Goal: Task Accomplishment & Management: Manage account settings

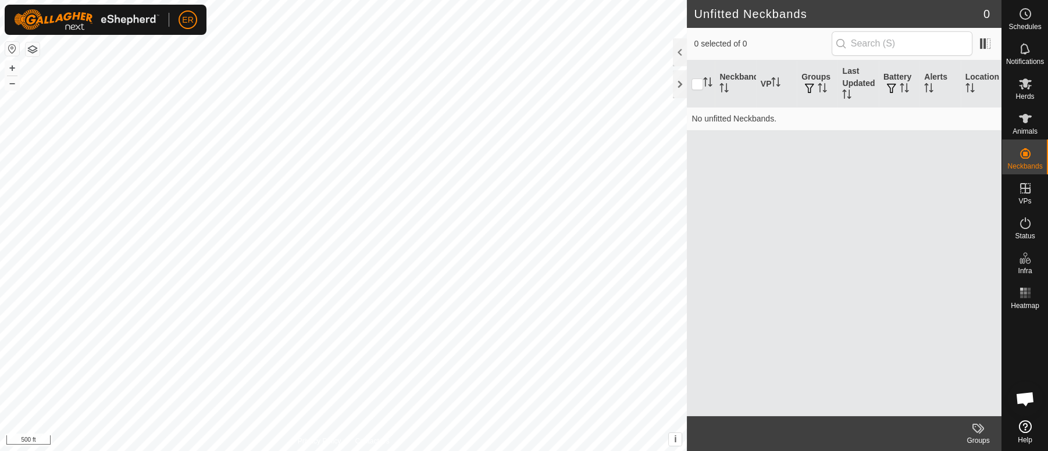
scroll to position [9654, 0]
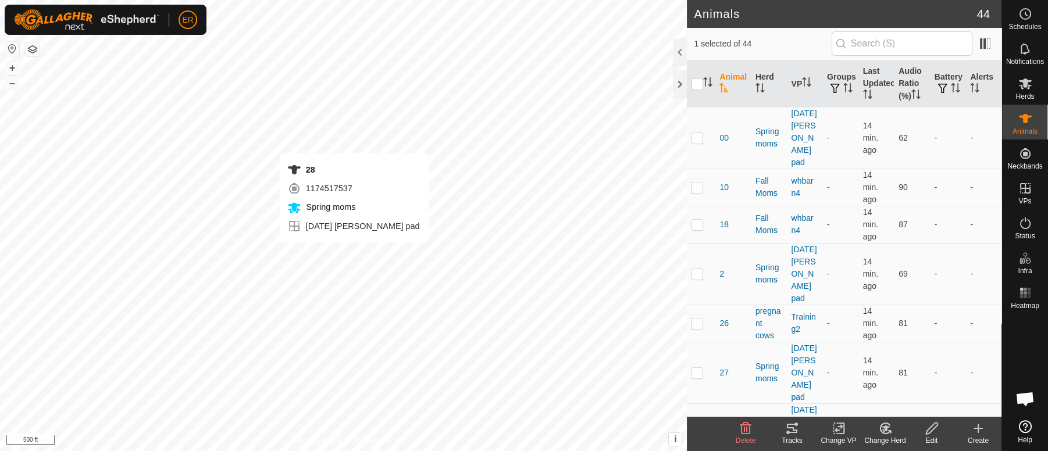
checkbox input "false"
click at [9, 67] on button "+" at bounding box center [12, 68] width 14 height 14
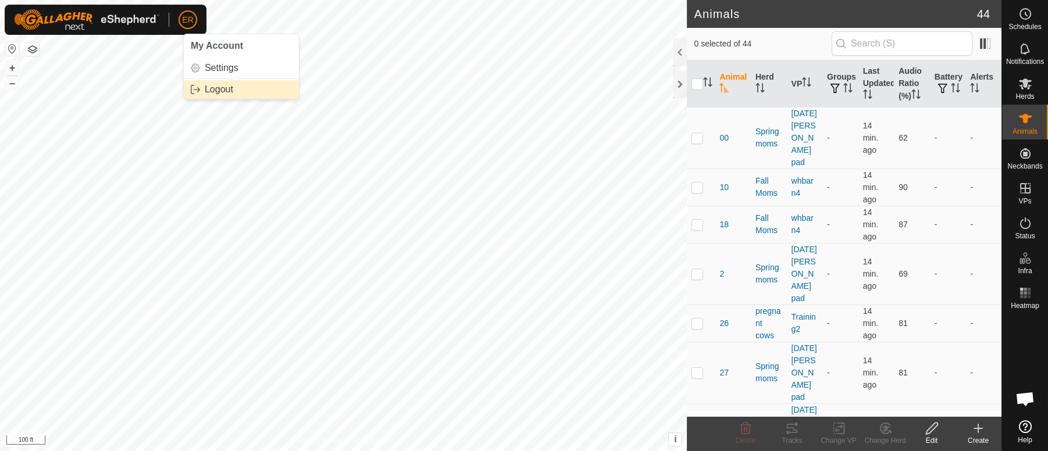
click at [215, 92] on link "Logout" at bounding box center [241, 89] width 115 height 19
